Goal: Task Accomplishment & Management: Complete application form

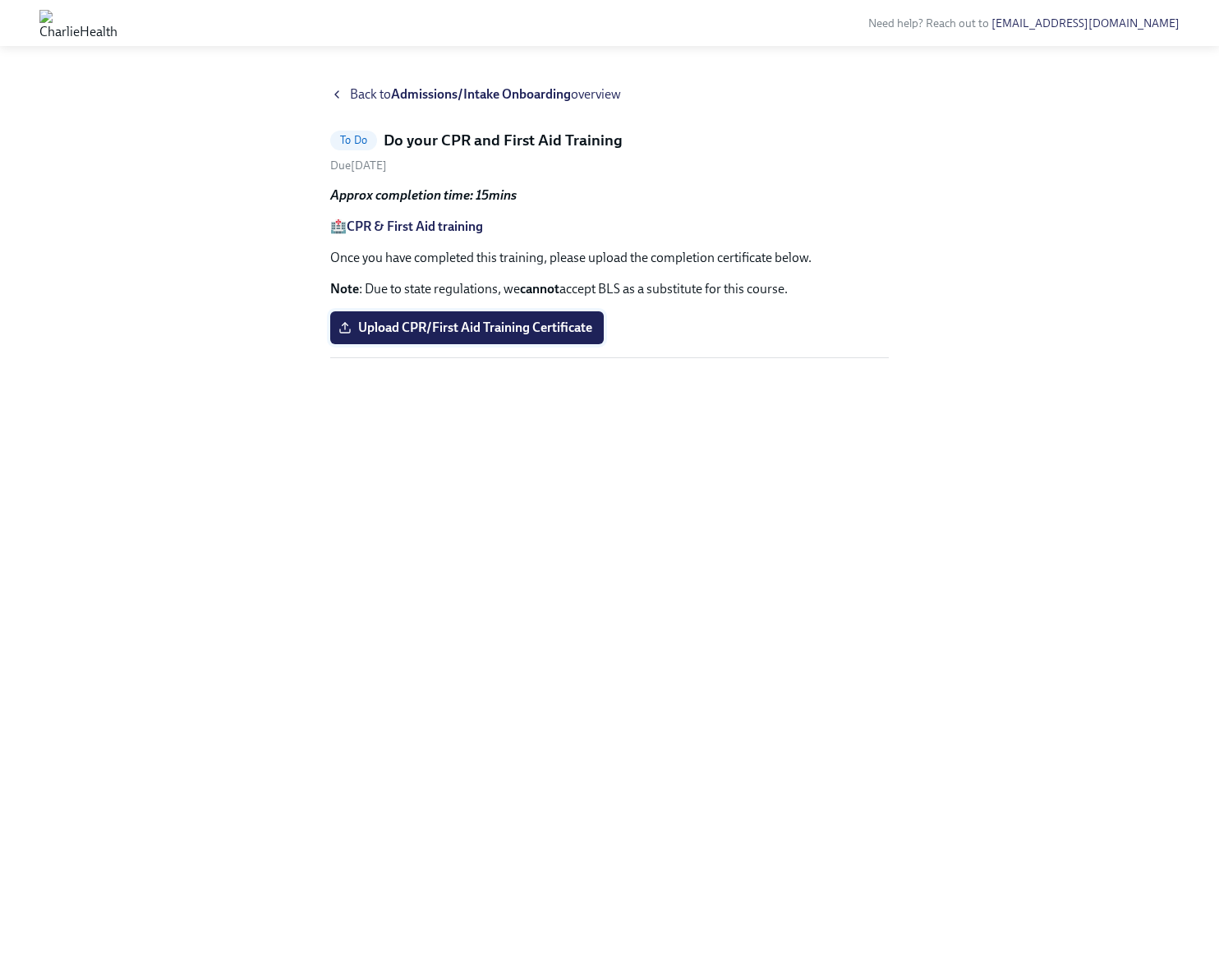
click at [503, 325] on span "Upload CPR/First Aid Training Certificate" at bounding box center [467, 327] width 251 height 17
click at [0, 0] on input "Upload CPR/First Aid Training Certificate" at bounding box center [0, 0] width 0 height 0
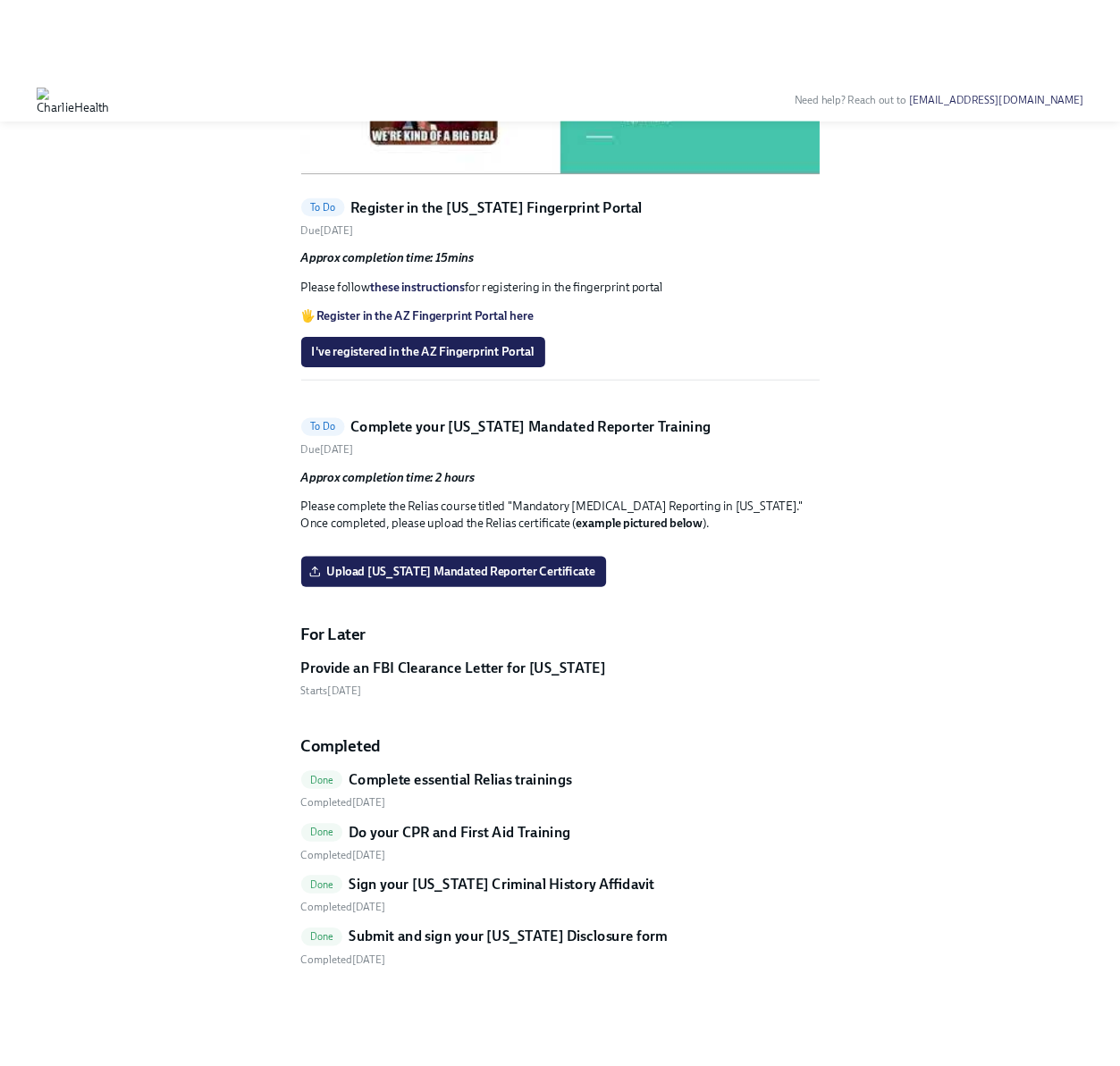
scroll to position [1176, 0]
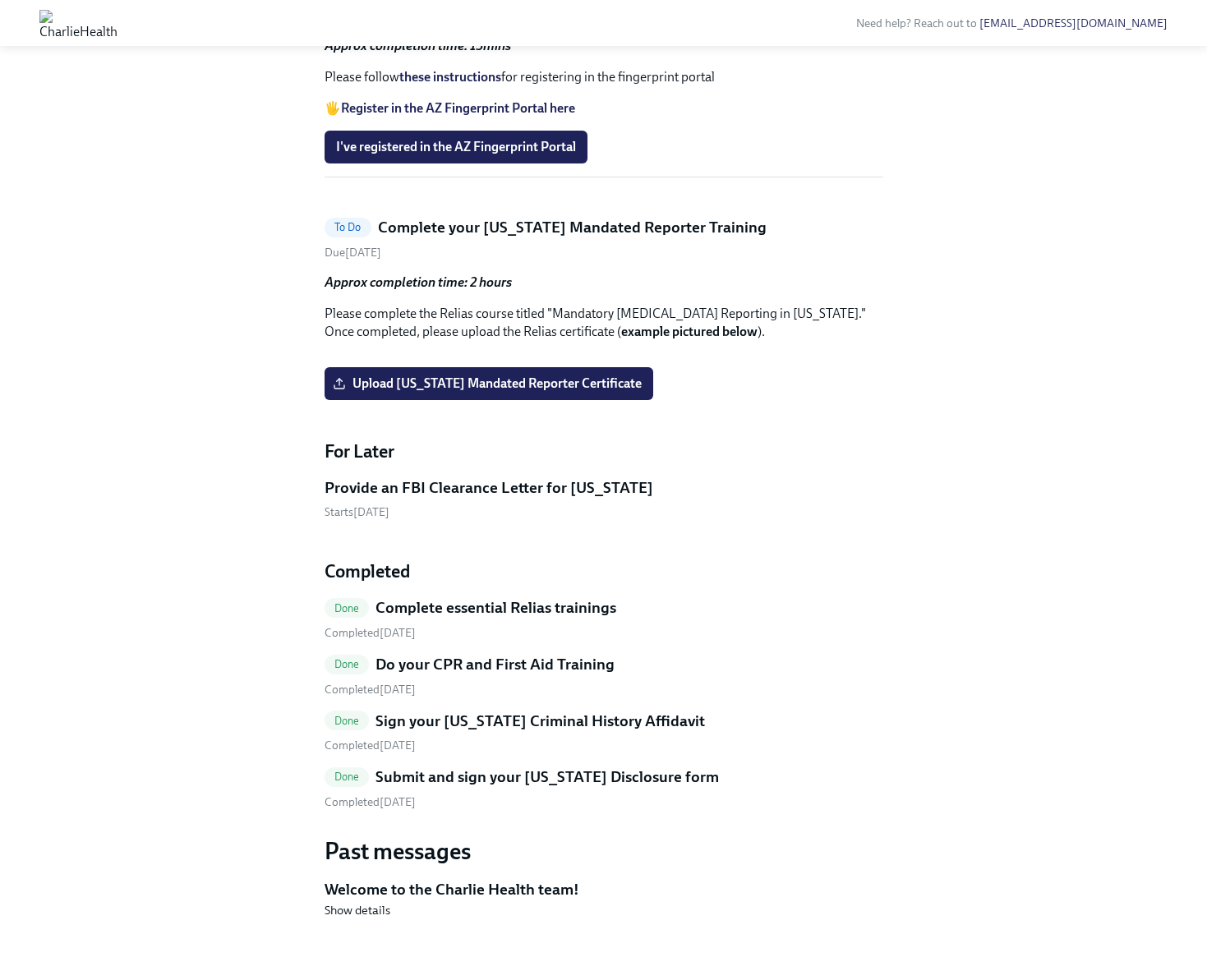
click at [520, 116] on strong "Register in the AZ Fingerprint Portal here" at bounding box center [457, 108] width 234 height 16
click at [481, 85] on link "these instructions" at bounding box center [450, 77] width 101 height 16
